Goal: Find specific fact: Find specific fact

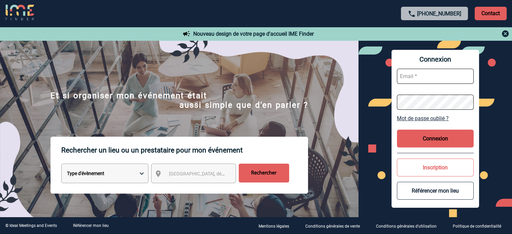
type input "[EMAIL_ADDRESS][DOMAIN_NAME]"
click at [436, 136] on button "Connexion" at bounding box center [435, 139] width 77 height 18
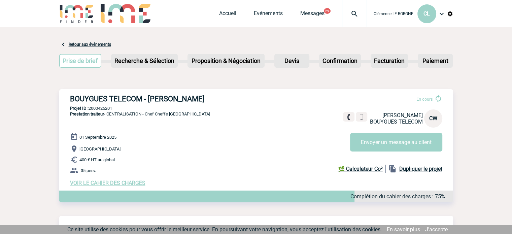
drag, startPoint x: 69, startPoint y: 97, endPoint x: 216, endPoint y: 98, distance: 146.8
click at [216, 98] on div "BOUYGUES TELECOM - Candice WANTIEZ En cours Candice WANTIEZ BOUYGUES TELECOM CW…" at bounding box center [256, 140] width 394 height 102
copy h3 "BOUYGUES TELECOM - Candice WANTIEZ"
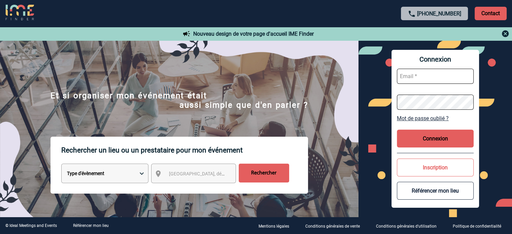
type input "[EMAIL_ADDRESS][DOMAIN_NAME]"
click at [433, 141] on button "Connexion" at bounding box center [435, 139] width 77 height 18
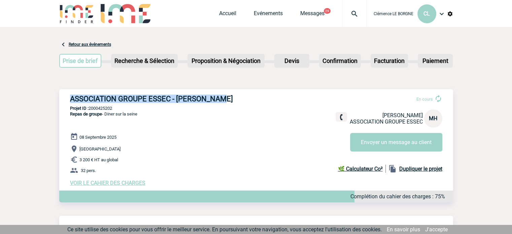
drag, startPoint x: 70, startPoint y: 96, endPoint x: 253, endPoint y: 94, distance: 183.6
click at [253, 94] on div "ASSOCIATION GROUPE ESSEC - Maya HUERGA En cours Maya HUERGA ASSOCIATION GROUPE …" at bounding box center [256, 140] width 394 height 102
copy h3 "ASSOCIATION GROUPE ESSEC - Maya HUERGA"
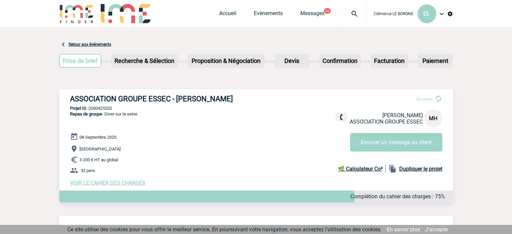
click at [119, 106] on p "Projet ID : 2000425202" at bounding box center [256, 108] width 394 height 5
drag, startPoint x: 117, startPoint y: 108, endPoint x: 89, endPoint y: 104, distance: 28.2
click at [89, 104] on div "ASSOCIATION GROUPE ESSEC - Maya HUERGA En cours Maya HUERGA ASSOCIATION GROUPE …" at bounding box center [256, 140] width 394 height 102
copy p "2000425202"
